Goal: Use online tool/utility: Utilize a website feature to perform a specific function

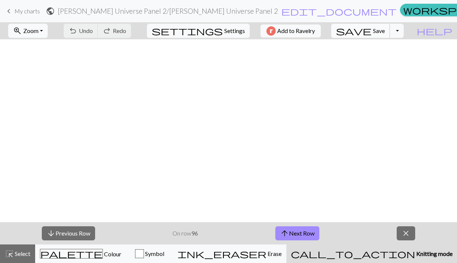
scroll to position [760, 0]
click at [372, 29] on span "save" at bounding box center [354, 31] width 36 height 10
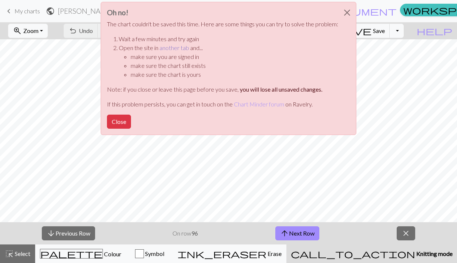
click at [179, 50] on link "another tab" at bounding box center [175, 47] width 30 height 7
click at [120, 120] on button "Close" at bounding box center [119, 121] width 24 height 14
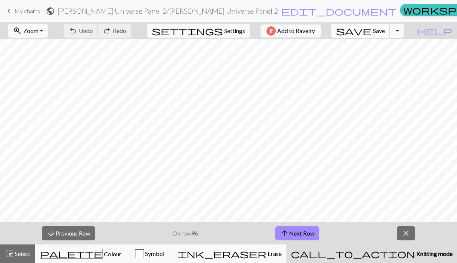
click at [387, 28] on button "save Save Save" at bounding box center [361, 31] width 59 height 14
click at [298, 231] on button "arrow_upward Next Row" at bounding box center [298, 233] width 44 height 14
click at [372, 31] on span "save" at bounding box center [354, 31] width 36 height 10
click at [303, 230] on button "arrow_upward Next Row" at bounding box center [298, 233] width 44 height 14
click at [385, 31] on span "Save" at bounding box center [379, 30] width 12 height 7
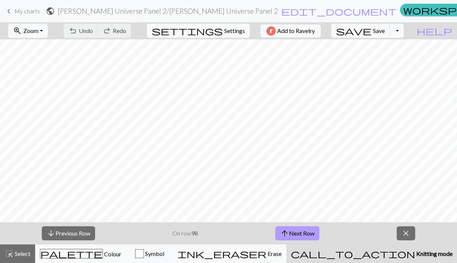
click at [301, 232] on button "arrow_upward Next Row" at bounding box center [298, 233] width 44 height 14
click at [386, 32] on button "save Save Save" at bounding box center [361, 31] width 59 height 14
click at [297, 235] on button "arrow_upward Next Row" at bounding box center [298, 233] width 44 height 14
click at [385, 31] on span "Save" at bounding box center [379, 30] width 12 height 7
click at [311, 233] on button "arrow_upward Next Row" at bounding box center [299, 233] width 44 height 14
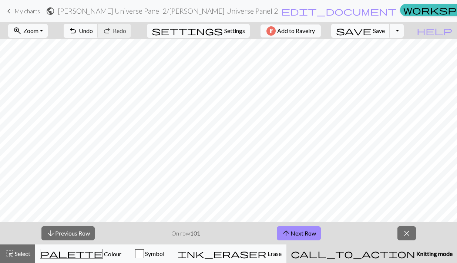
click at [387, 33] on button "save Save Save" at bounding box center [361, 31] width 59 height 14
click at [301, 231] on button "arrow_upward Next Row" at bounding box center [299, 233] width 44 height 14
click at [387, 27] on button "save Save Save" at bounding box center [361, 31] width 59 height 14
click at [297, 232] on button "arrow_upward Next Row" at bounding box center [299, 233] width 44 height 14
click at [385, 28] on span "Save" at bounding box center [379, 30] width 12 height 7
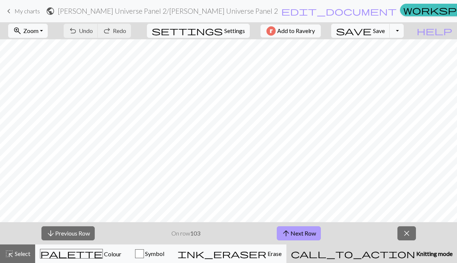
click at [300, 229] on button "arrow_upward Next Row" at bounding box center [299, 233] width 44 height 14
click at [387, 31] on button "save Save Save" at bounding box center [361, 31] width 59 height 14
click at [296, 232] on button "arrow_upward Next Row" at bounding box center [299, 233] width 44 height 14
click at [385, 31] on span "Save" at bounding box center [379, 30] width 12 height 7
click at [294, 230] on button "arrow_upward Next Row" at bounding box center [299, 233] width 44 height 14
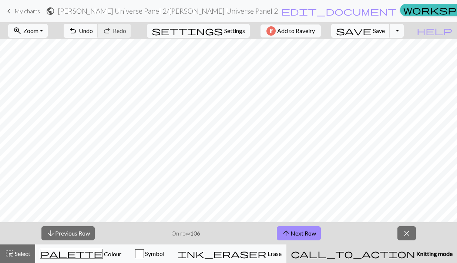
click at [372, 27] on span "save" at bounding box center [354, 31] width 36 height 10
click at [299, 234] on button "arrow_upward Next Row" at bounding box center [299, 233] width 44 height 14
click at [385, 33] on span "Save" at bounding box center [379, 30] width 12 height 7
click at [287, 230] on span "arrow_upward" at bounding box center [286, 233] width 9 height 10
click at [385, 29] on span "Save" at bounding box center [379, 30] width 12 height 7
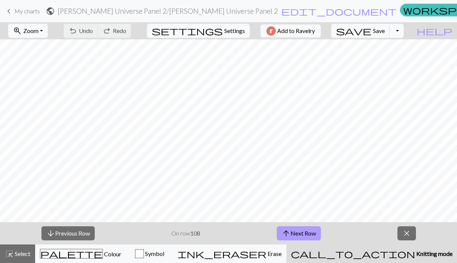
click at [310, 230] on button "arrow_upward Next Row" at bounding box center [299, 233] width 44 height 14
click at [372, 30] on span "save" at bounding box center [354, 31] width 36 height 10
click at [306, 230] on button "arrow_upward Next Row" at bounding box center [299, 233] width 44 height 14
click at [372, 27] on span "save" at bounding box center [354, 31] width 36 height 10
click at [304, 233] on button "arrow_upward Next Row" at bounding box center [299, 233] width 44 height 14
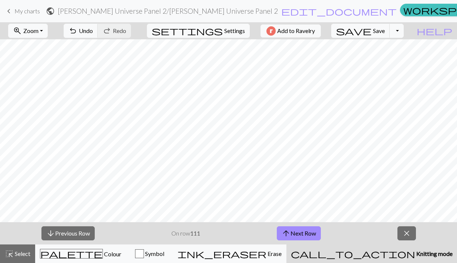
scroll to position [666, 0]
click at [372, 33] on span "save" at bounding box center [354, 31] width 36 height 10
click at [311, 229] on button "arrow_upward Next Row" at bounding box center [299, 233] width 44 height 14
click at [372, 28] on span "save" at bounding box center [354, 31] width 36 height 10
click at [308, 231] on button "arrow_upward Next Row" at bounding box center [299, 233] width 44 height 14
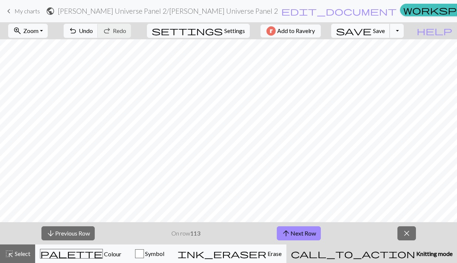
click at [385, 28] on span "Save" at bounding box center [379, 30] width 12 height 7
click at [311, 229] on button "arrow_upward Next Row" at bounding box center [299, 233] width 44 height 14
click at [385, 28] on span "Save" at bounding box center [379, 30] width 12 height 7
click at [314, 234] on button "arrow_upward Next Row" at bounding box center [299, 233] width 44 height 14
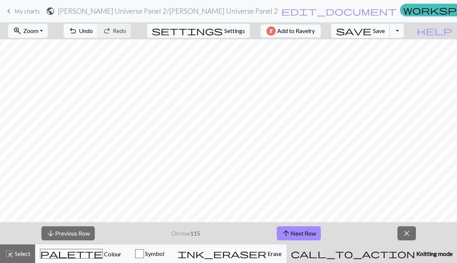
click at [385, 31] on span "Save" at bounding box center [379, 30] width 12 height 7
click at [302, 233] on button "arrow_upward Next Row" at bounding box center [299, 233] width 44 height 14
click at [385, 29] on span "Save" at bounding box center [379, 30] width 12 height 7
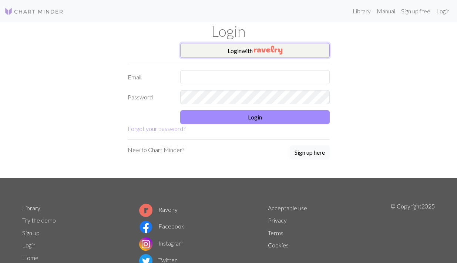
click at [214, 51] on button "Login with" at bounding box center [255, 50] width 150 height 15
